Goal: Information Seeking & Learning: Learn about a topic

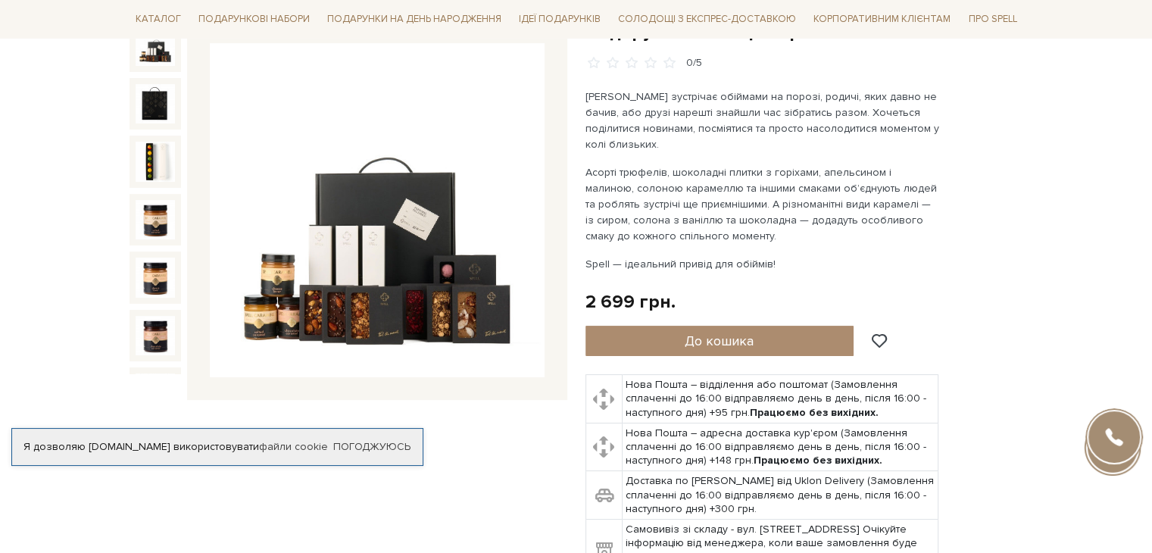
scroll to position [76, 0]
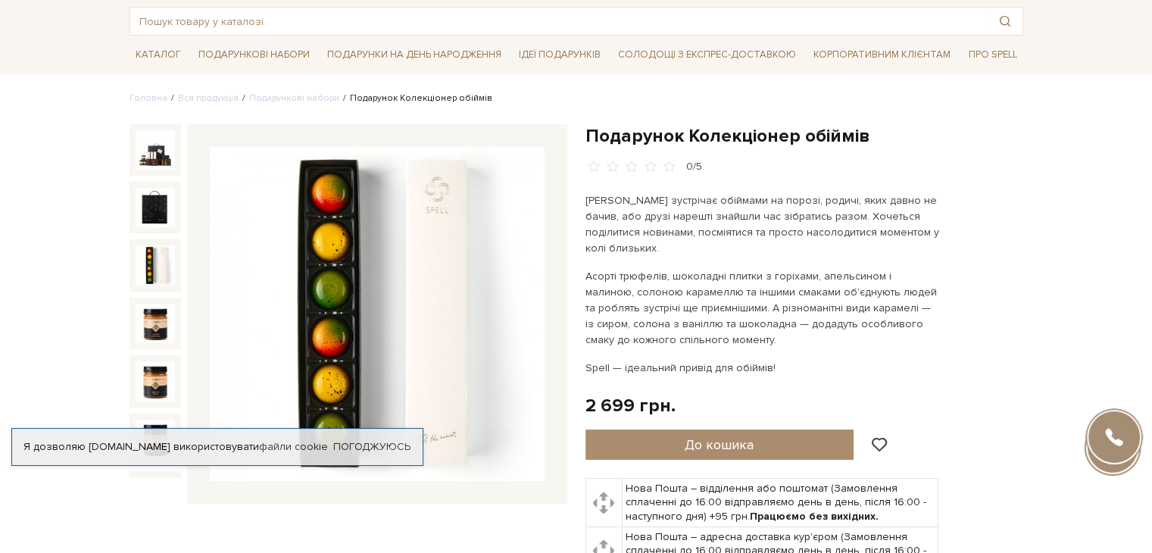
click at [151, 253] on img at bounding box center [155, 264] width 39 height 39
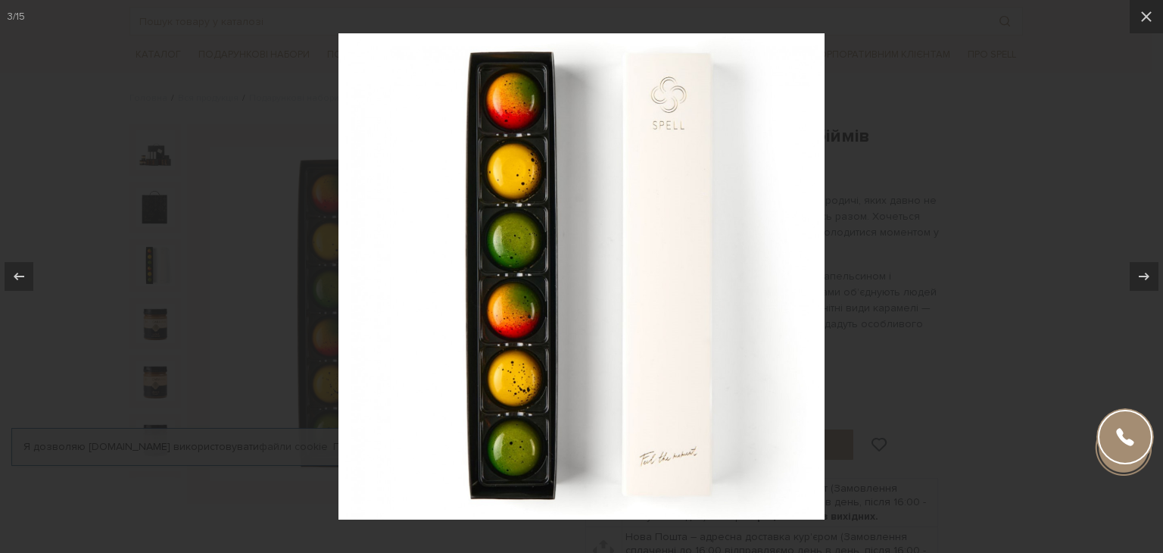
click at [1021, 264] on div at bounding box center [581, 276] width 1163 height 553
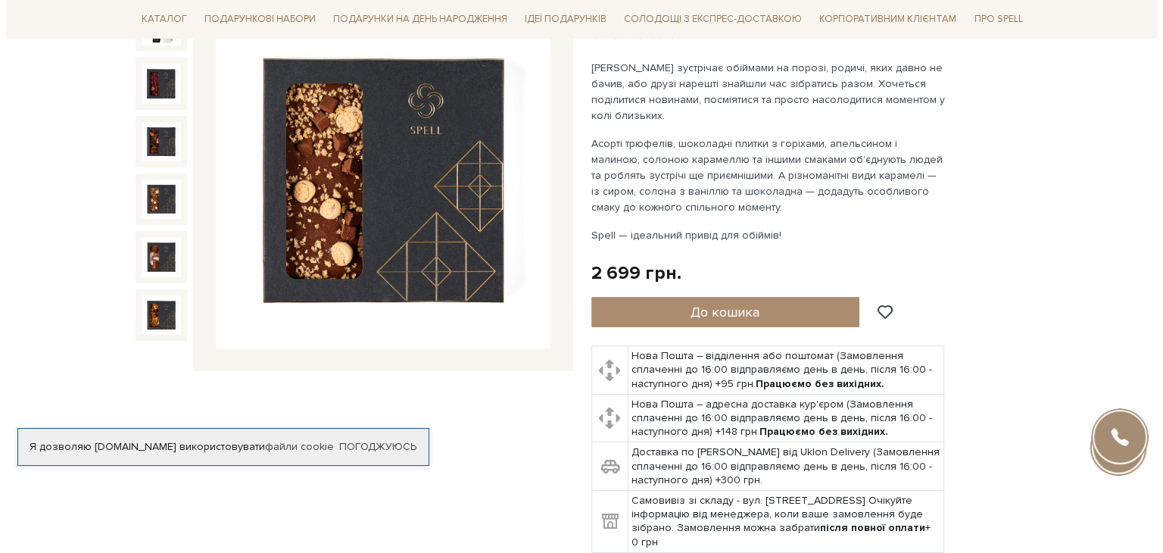
scroll to position [227, 0]
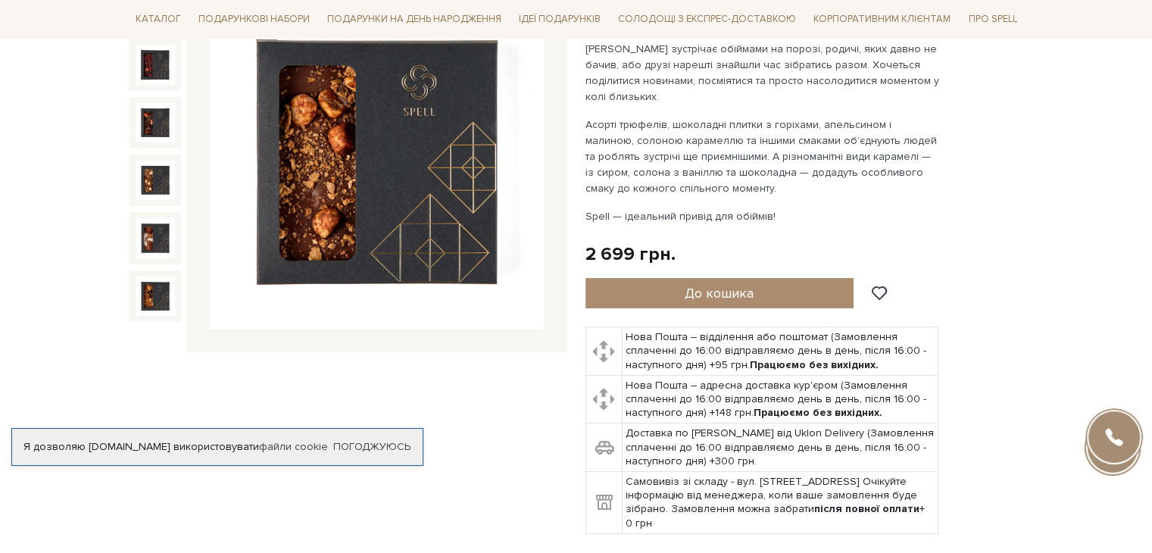
click at [403, 321] on img at bounding box center [377, 162] width 335 height 335
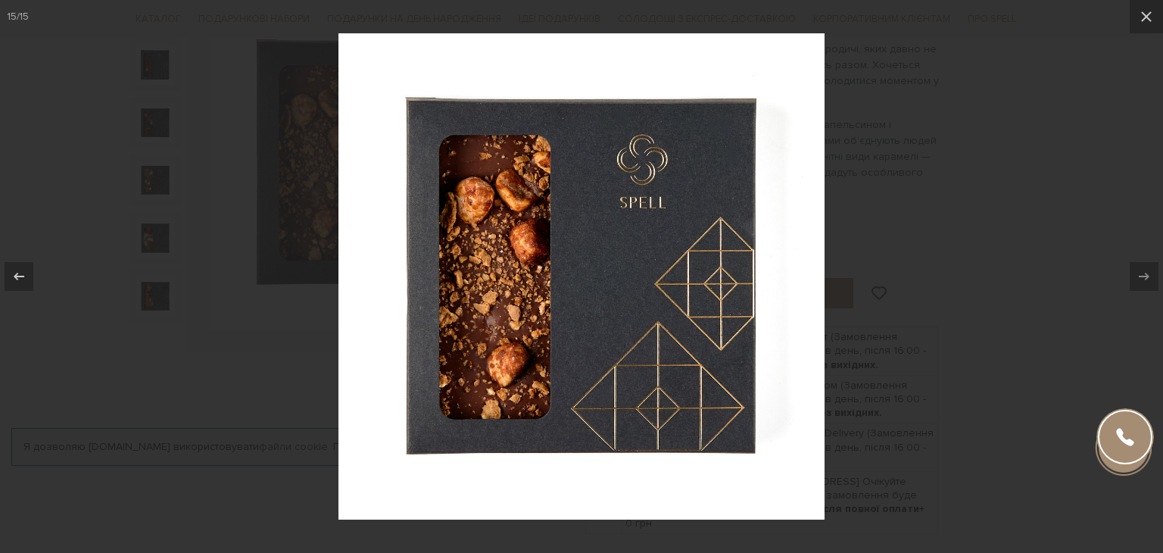
click at [1086, 323] on div at bounding box center [581, 276] width 1163 height 553
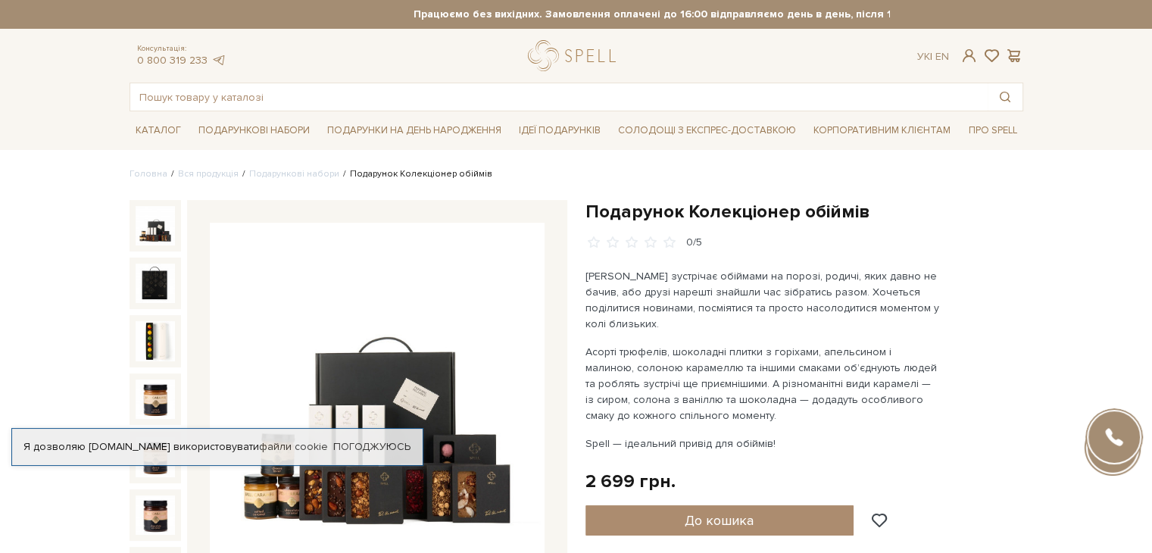
click at [145, 230] on img at bounding box center [155, 225] width 39 height 39
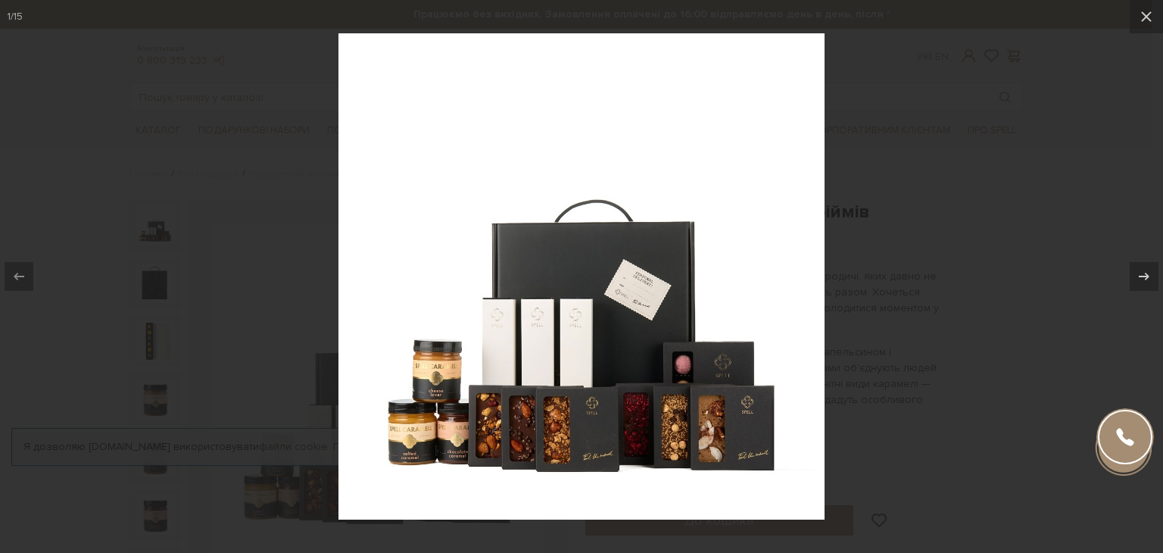
click at [1084, 286] on div at bounding box center [581, 276] width 1163 height 553
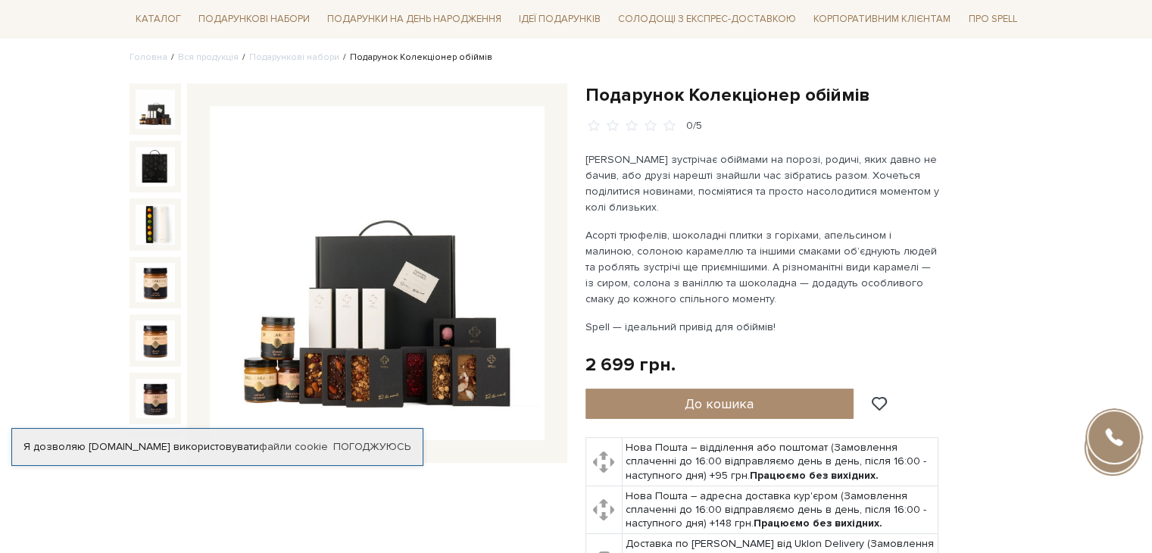
scroll to position [151, 0]
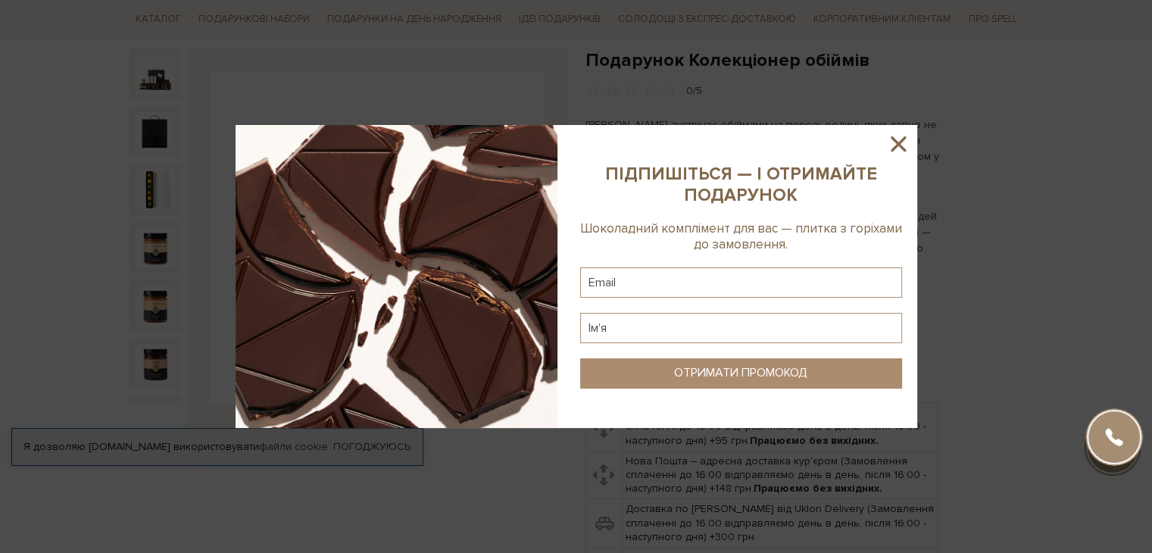
click at [894, 131] on icon at bounding box center [898, 144] width 26 height 26
